Goal: Navigation & Orientation: Find specific page/section

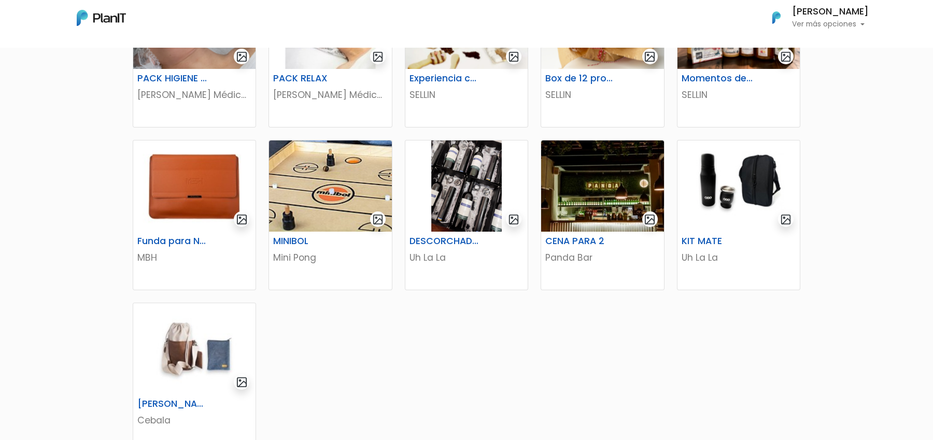
scroll to position [486, 0]
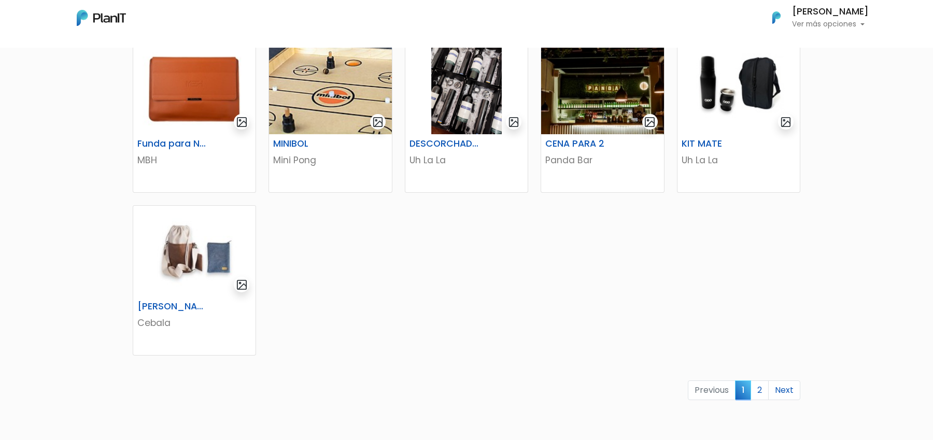
scroll to position [539, 0]
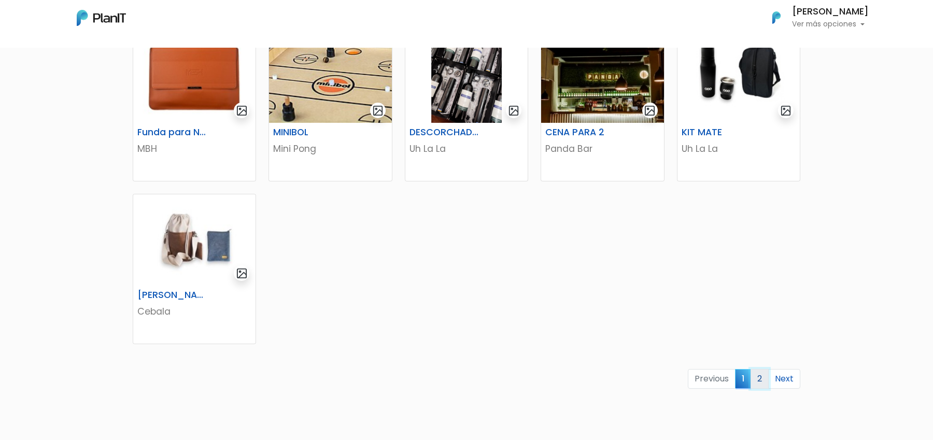
click at [761, 377] on link "2" at bounding box center [759, 379] width 18 height 20
